Goal: Task Accomplishment & Management: Manage account settings

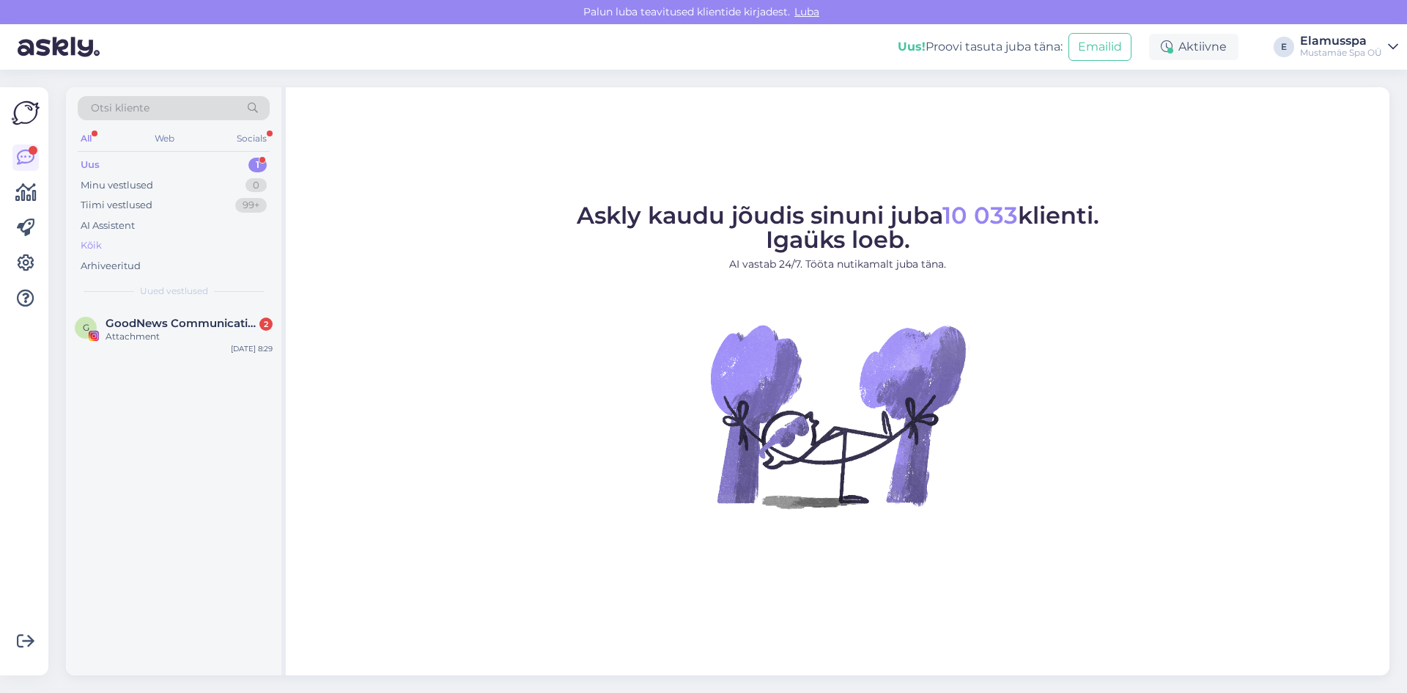
click at [210, 239] on div "Kõik" at bounding box center [174, 245] width 192 height 21
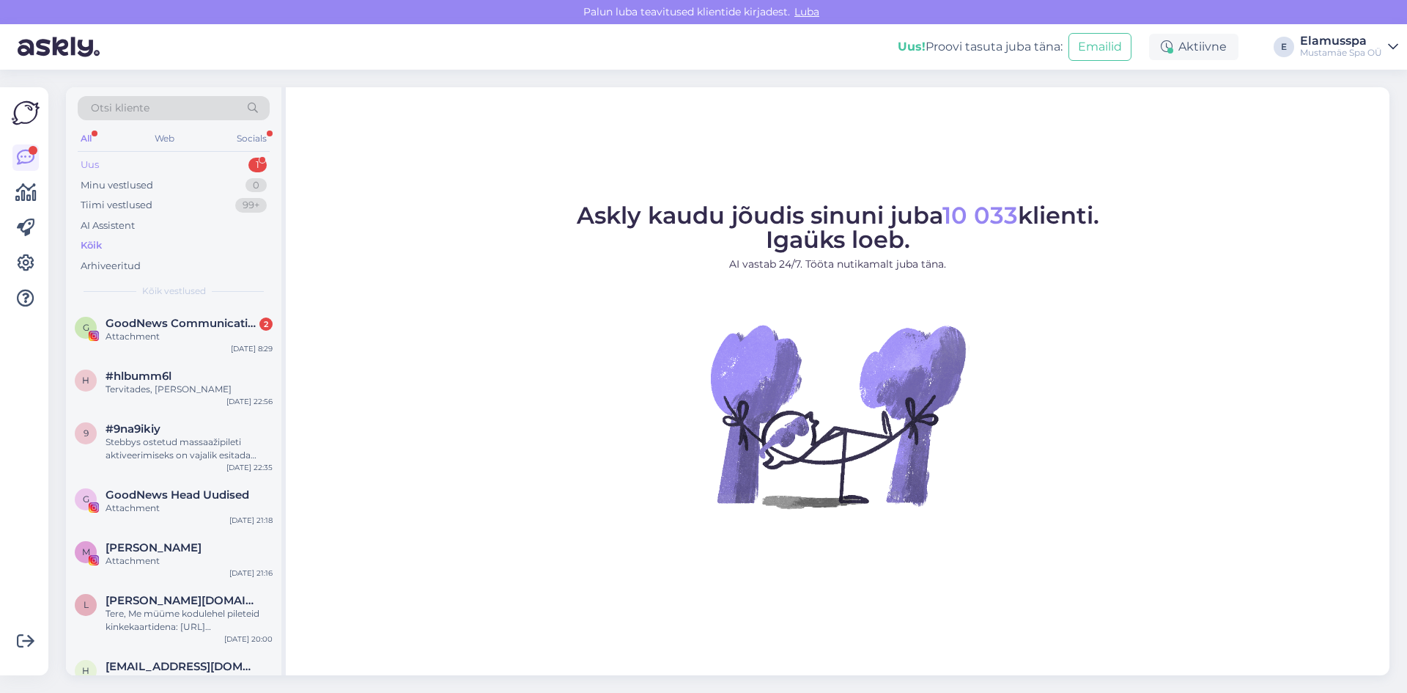
click at [218, 162] on div "Uus 1" at bounding box center [174, 165] width 192 height 21
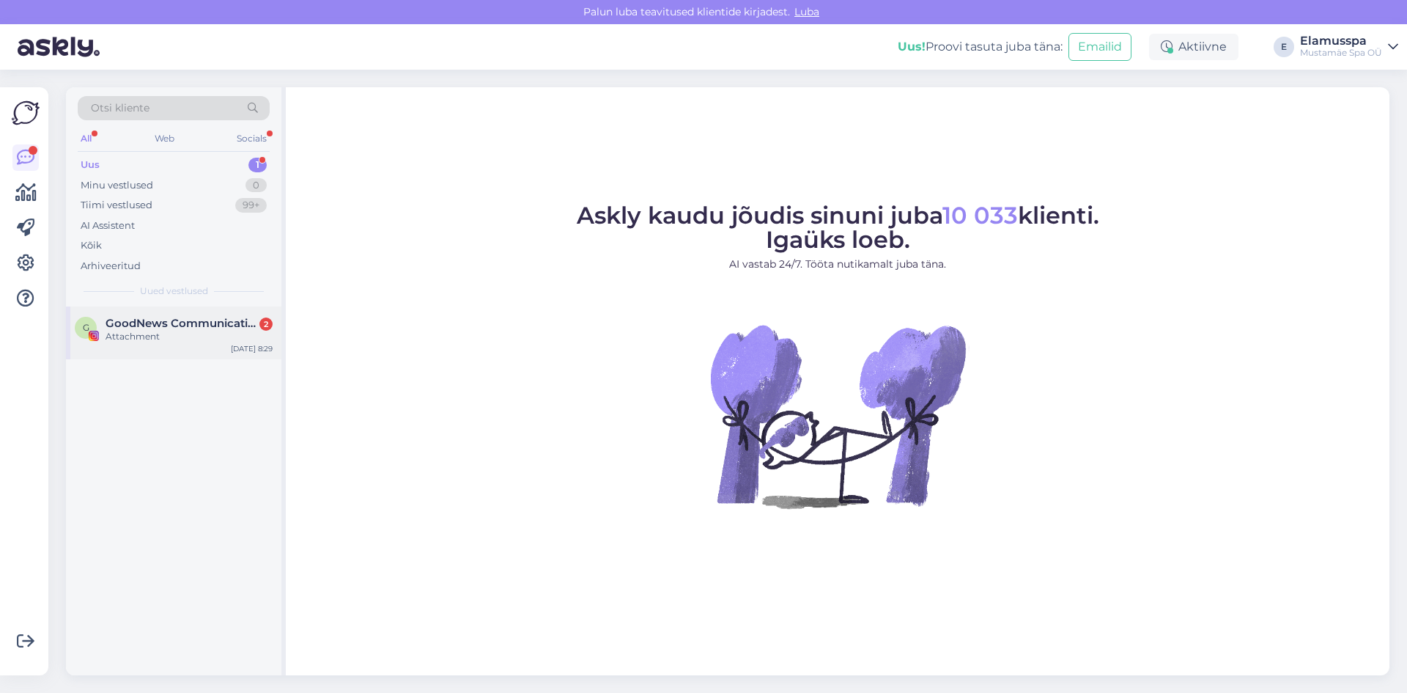
click at [226, 332] on div "Attachment" at bounding box center [189, 336] width 167 height 13
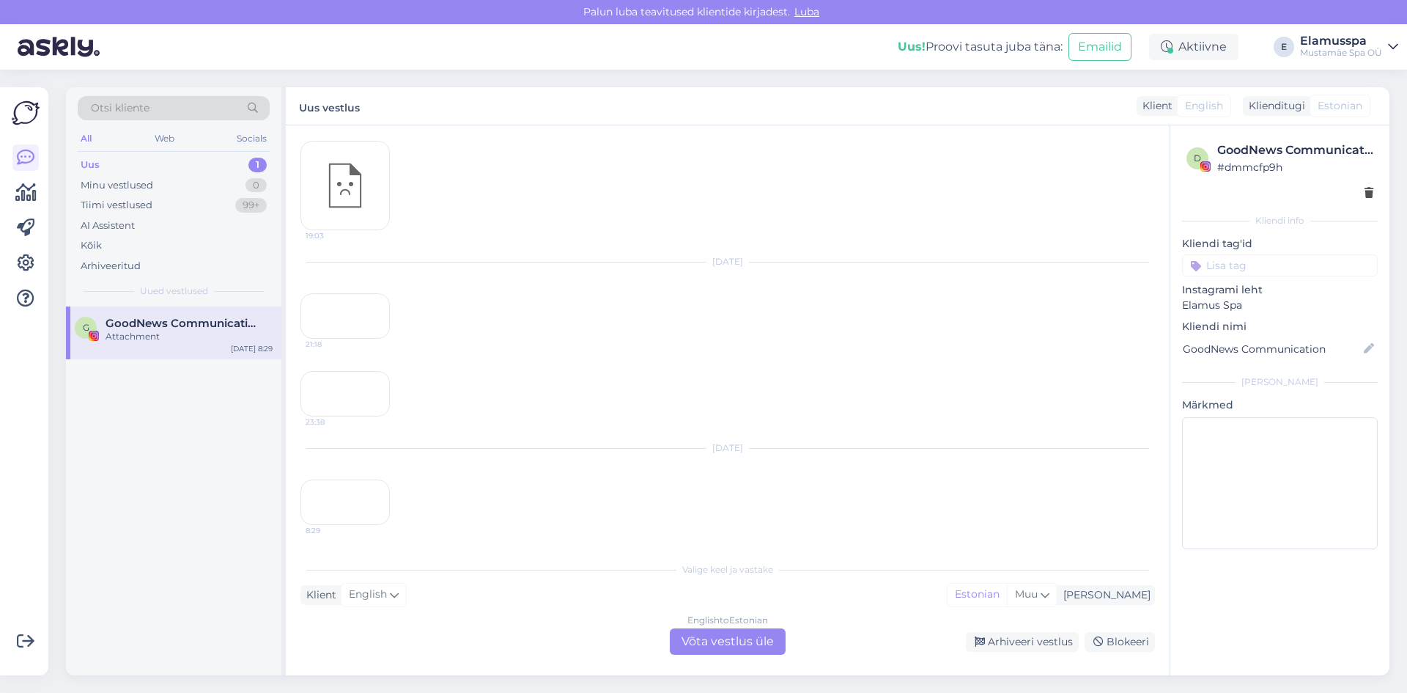
scroll to position [12919, 0]
click at [340, 479] on div "8:29" at bounding box center [345, 501] width 89 height 45
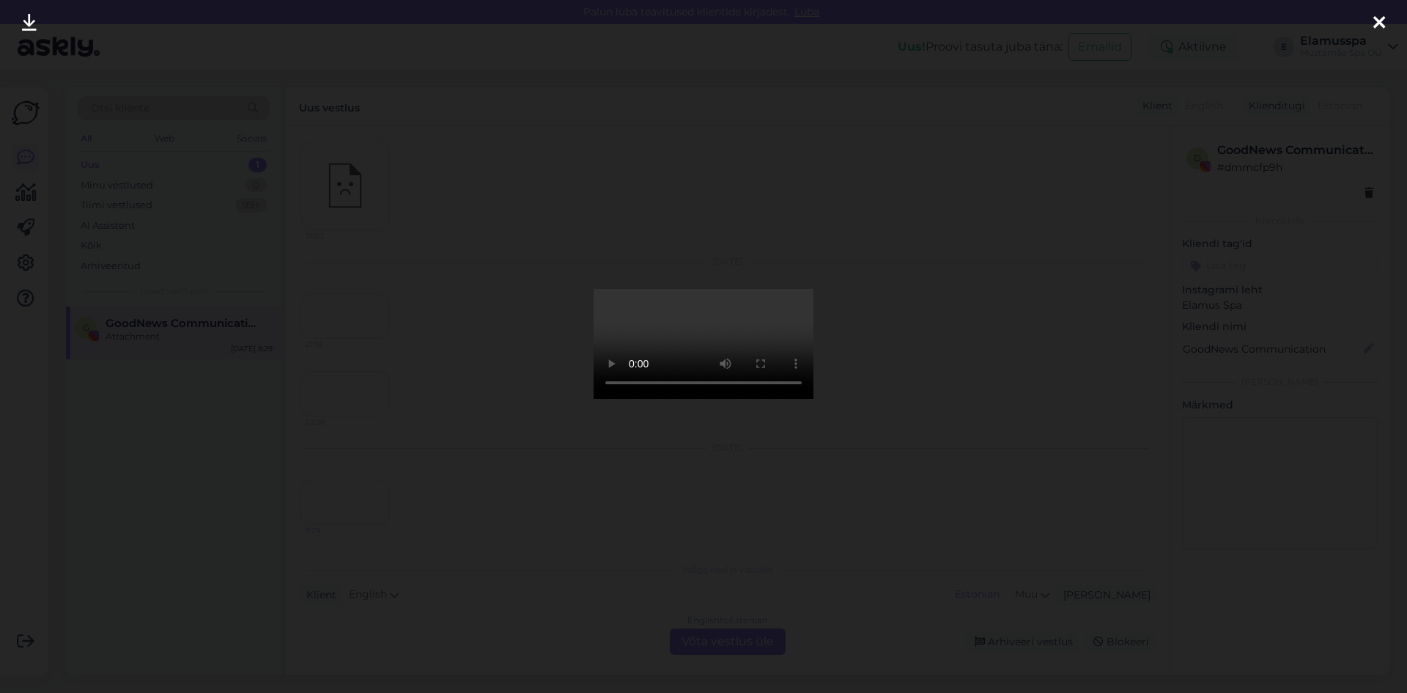
click at [1074, 210] on div at bounding box center [703, 346] width 1407 height 693
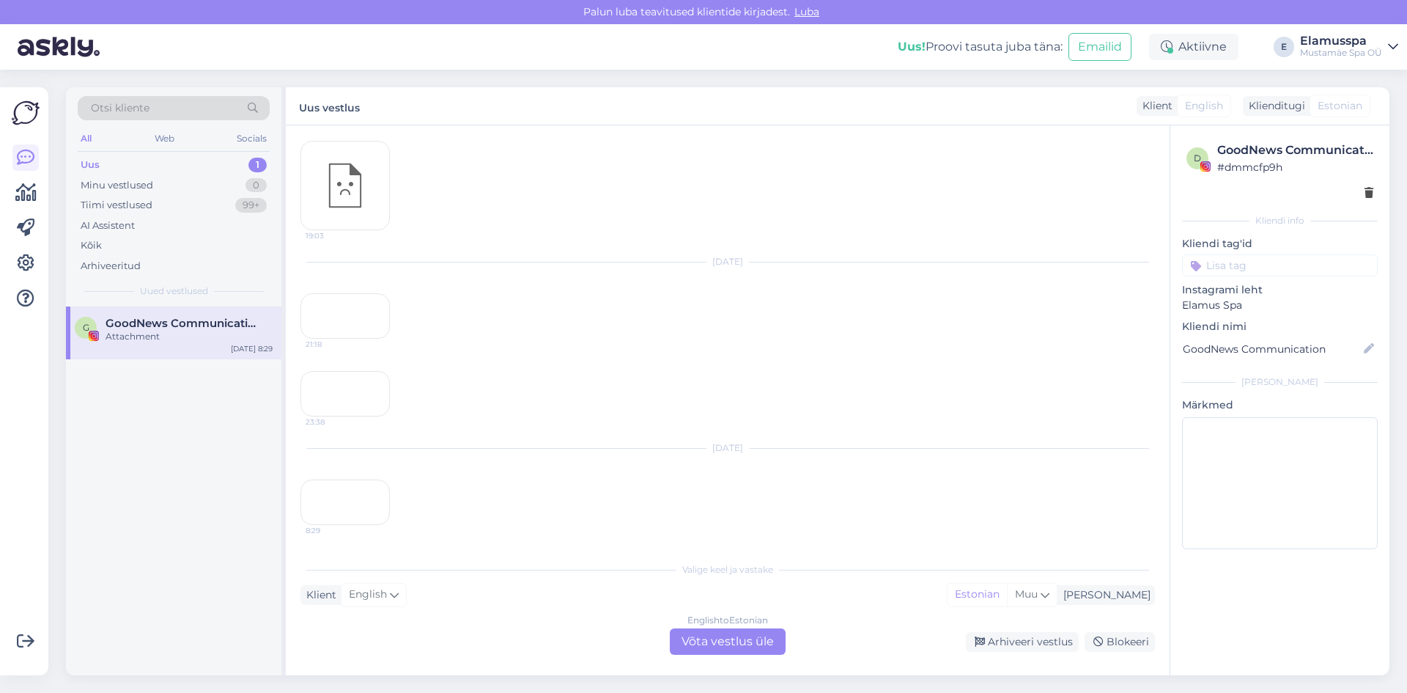
scroll to position [12963, 0]
click at [339, 371] on div "23:38" at bounding box center [345, 393] width 89 height 45
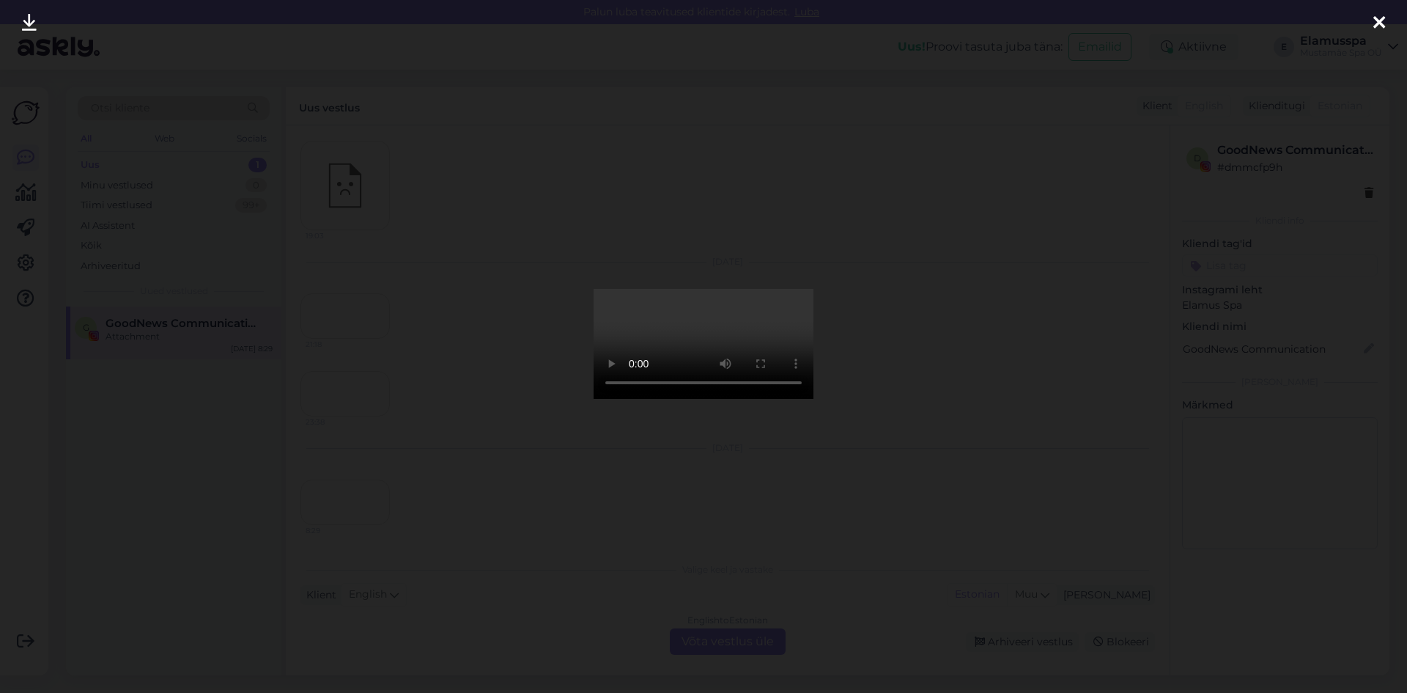
click at [500, 303] on div at bounding box center [703, 346] width 1407 height 693
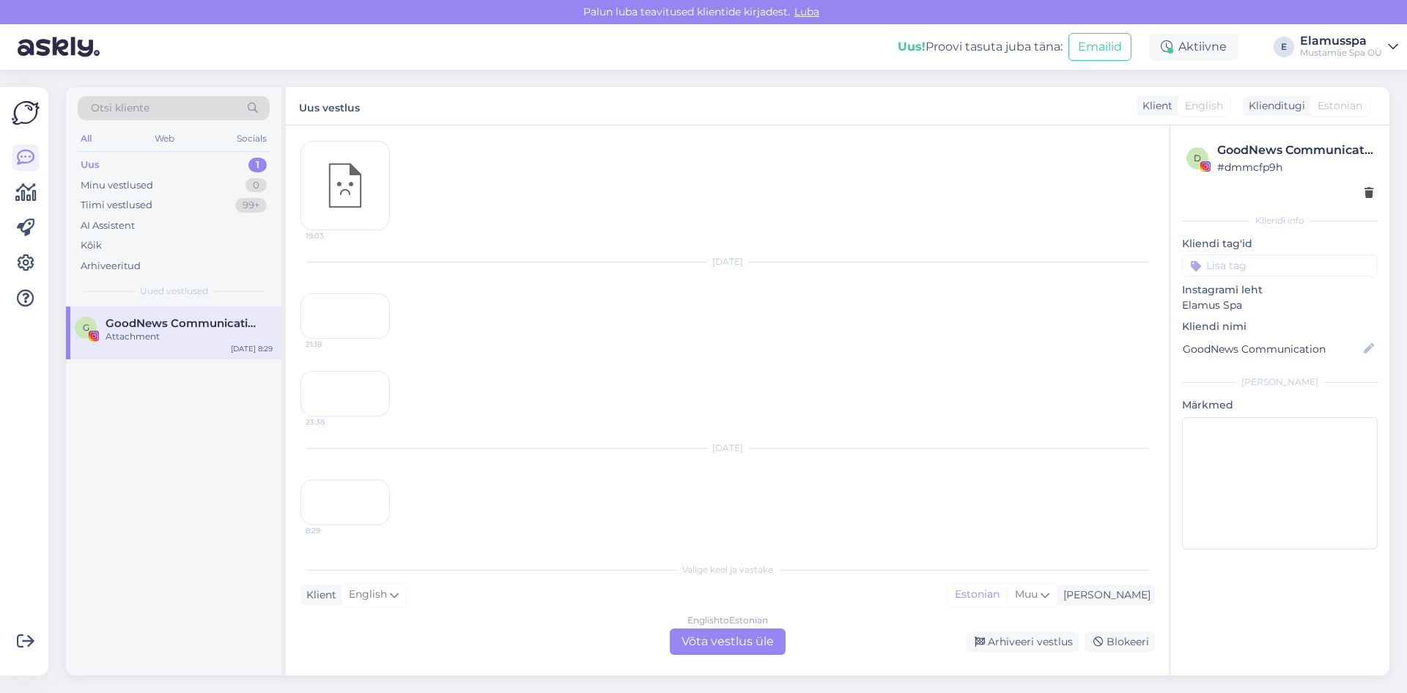
click at [773, 638] on div "English to Estonian Võta vestlus üle" at bounding box center [728, 641] width 116 height 26
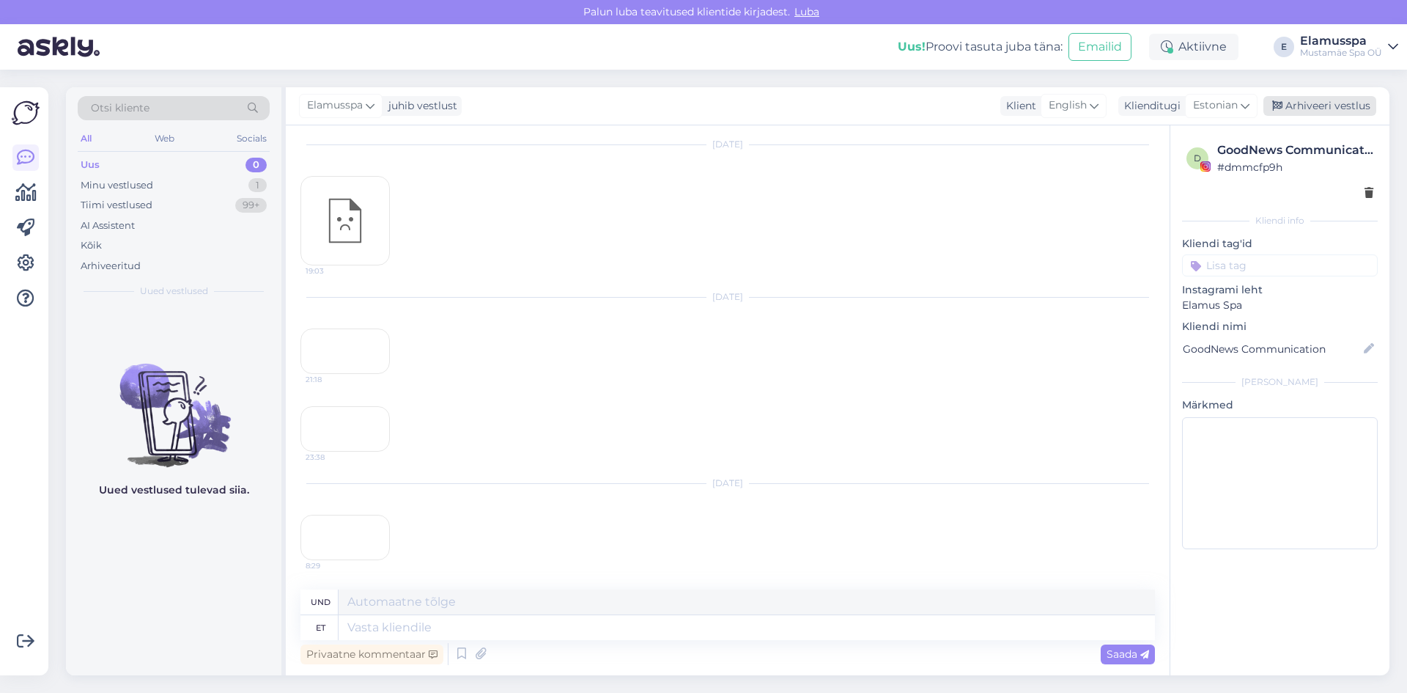
click at [1322, 103] on div "Arhiveeri vestlus" at bounding box center [1320, 106] width 113 height 20
